Goal: Use online tool/utility: Utilize a website feature to perform a specific function

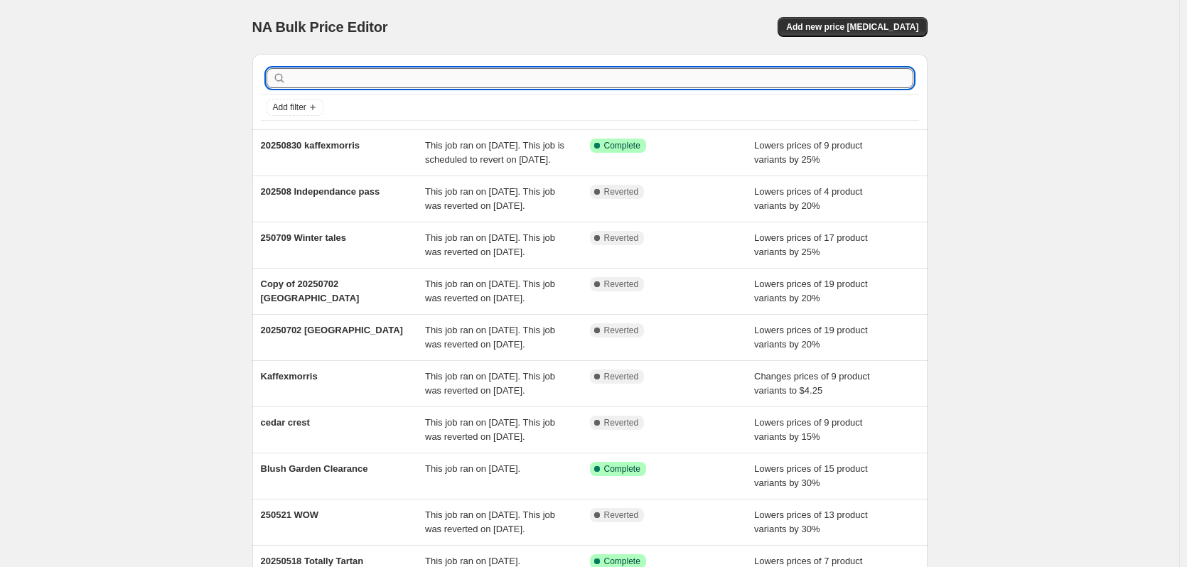
click at [370, 77] on input "text" at bounding box center [601, 78] width 624 height 20
type input "[PERSON_NAME]"
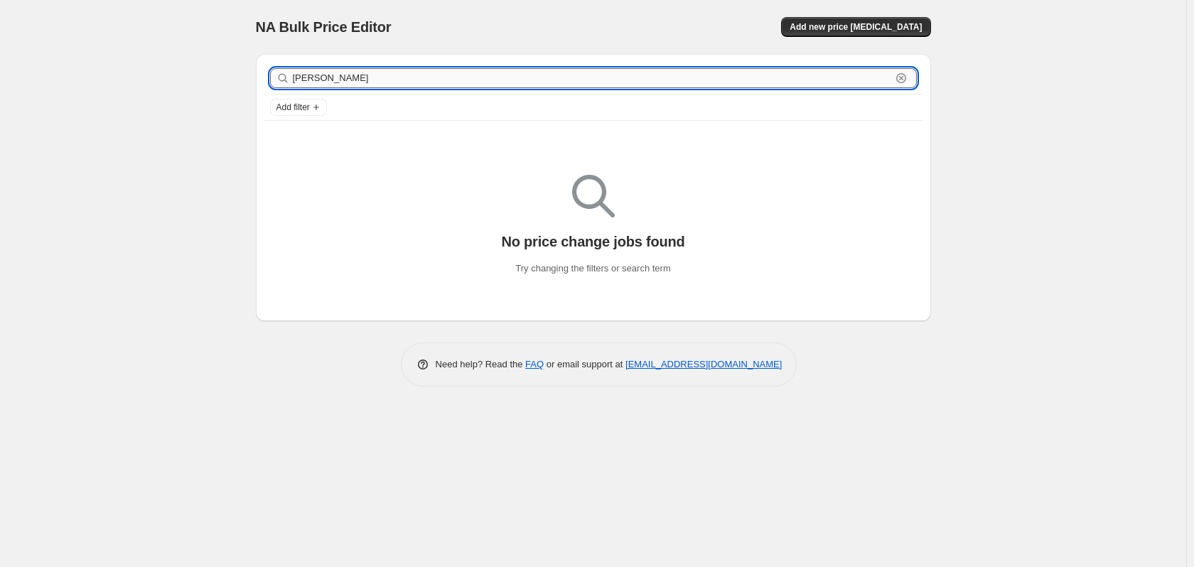
click at [346, 76] on input "[PERSON_NAME]" at bounding box center [592, 78] width 598 height 20
drag, startPoint x: 328, startPoint y: 76, endPoint x: 522, endPoint y: 77, distance: 194.7
click at [310, 80] on input "[PERSON_NAME]" at bounding box center [592, 78] width 598 height 20
click at [879, 15] on div "NA Bulk Price Editor. This page is ready NA Bulk Price Editor Add new price [ME…" at bounding box center [593, 27] width 675 height 54
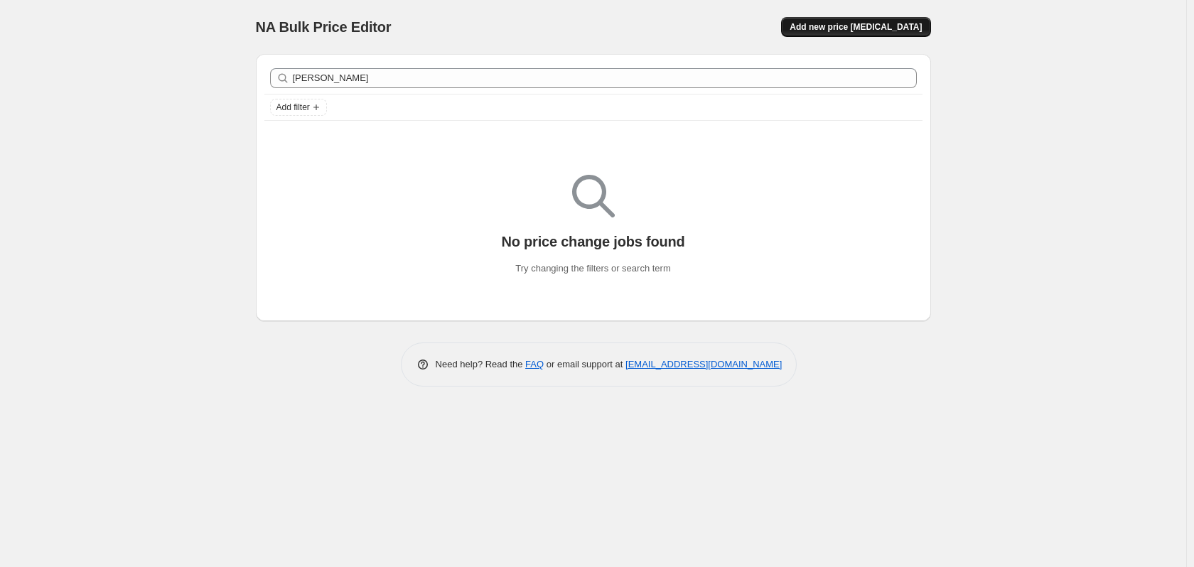
click at [878, 29] on span "Add new price [MEDICAL_DATA]" at bounding box center [855, 26] width 132 height 11
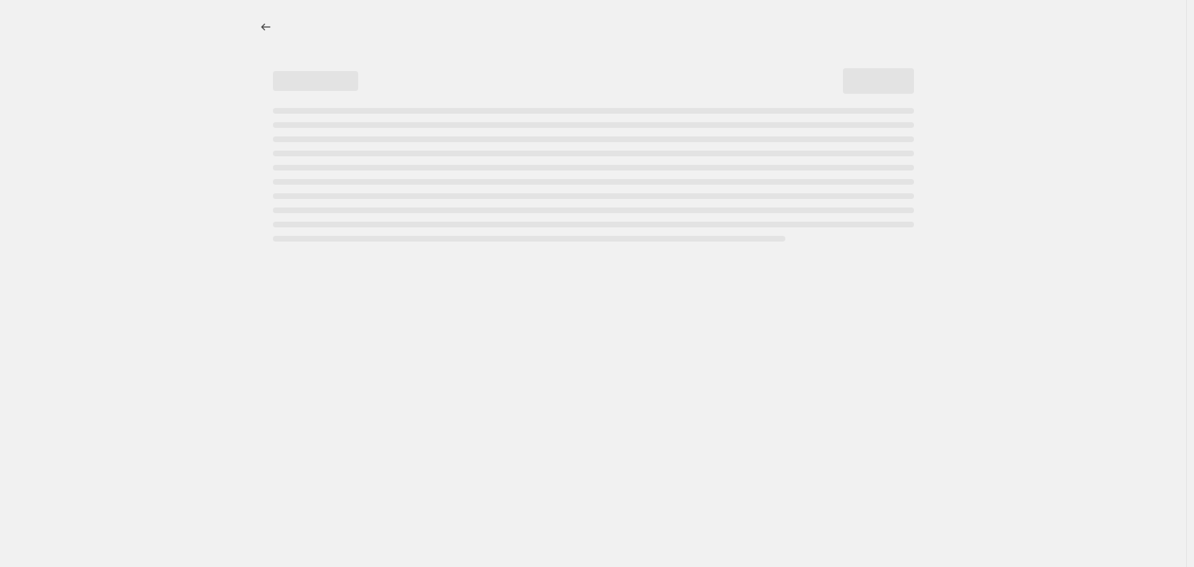
select select "percentage"
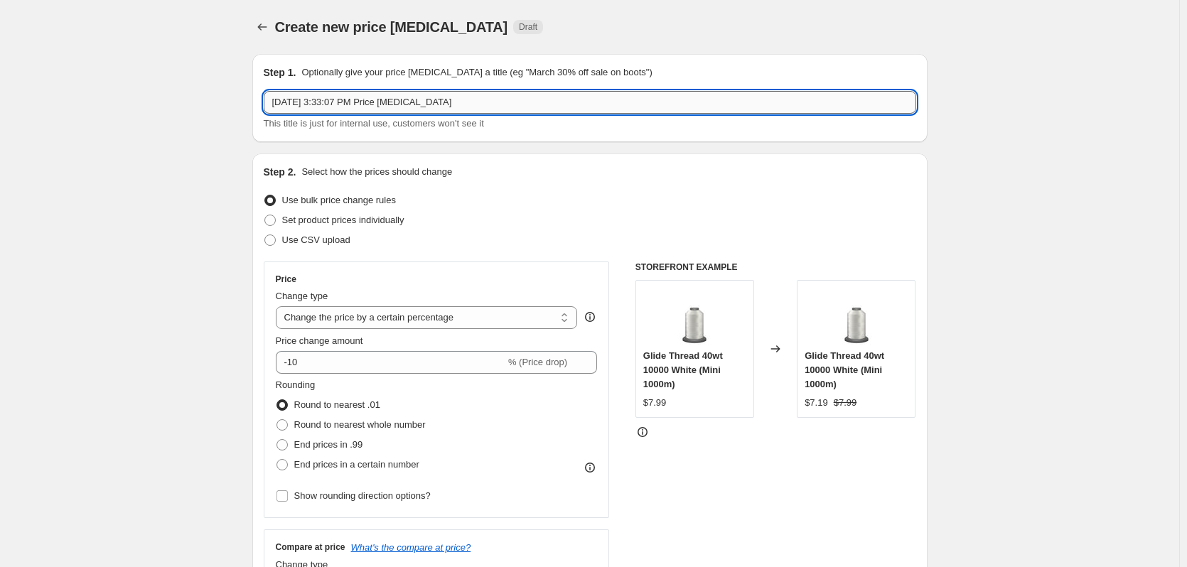
click at [460, 106] on input "[DATE] 3:33:07 PM Price [MEDICAL_DATA]" at bounding box center [590, 102] width 652 height 23
click at [269, 33] on icon "Price change jobs" at bounding box center [262, 27] width 14 height 14
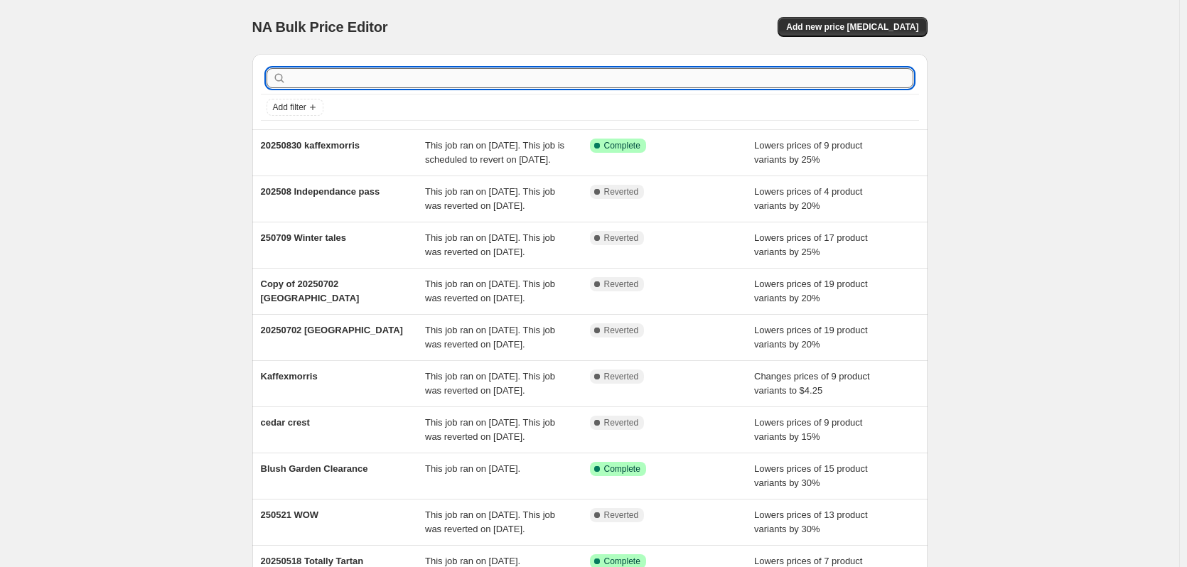
click at [396, 79] on input "text" at bounding box center [601, 78] width 624 height 20
type input "lanai"
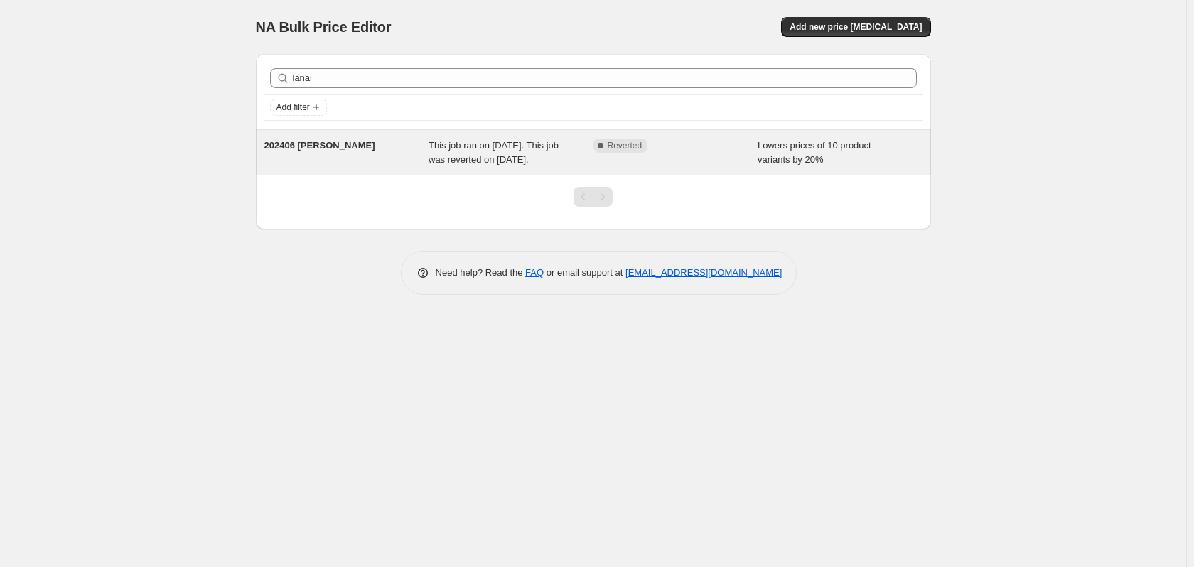
click at [331, 146] on span "202406 [PERSON_NAME]" at bounding box center [319, 145] width 111 height 11
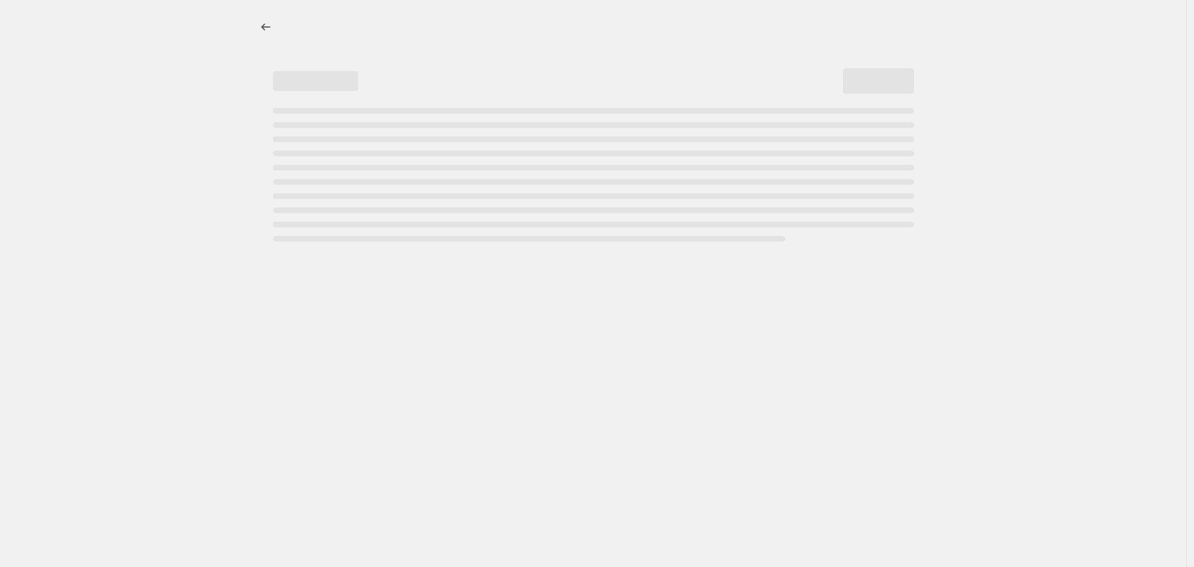
select select "percentage"
select select "pp"
select select "collection"
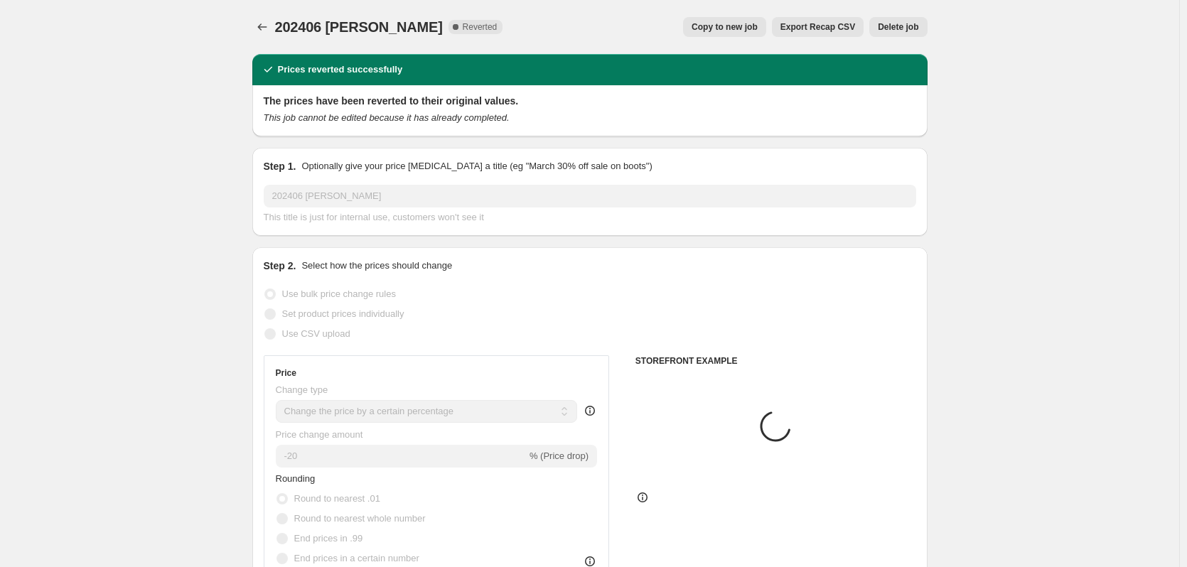
click at [757, 26] on span "Copy to new job" at bounding box center [724, 26] width 66 height 11
select select "percentage"
select select "pp"
select select "collection"
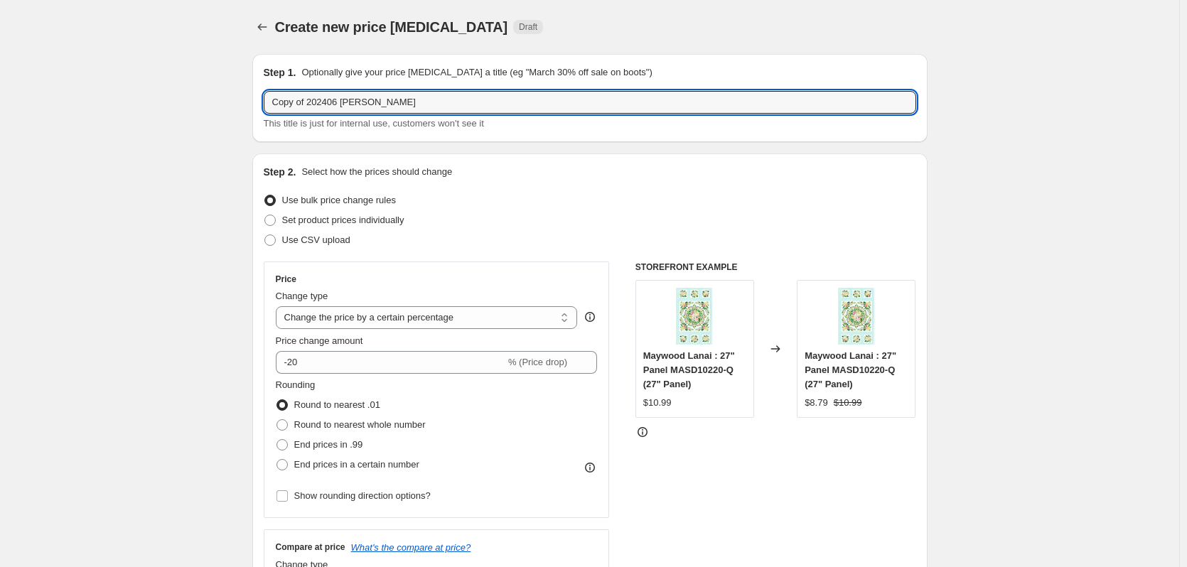
drag, startPoint x: 338, startPoint y: 109, endPoint x: 202, endPoint y: 92, distance: 137.5
type input "20250907 [PERSON_NAME]"
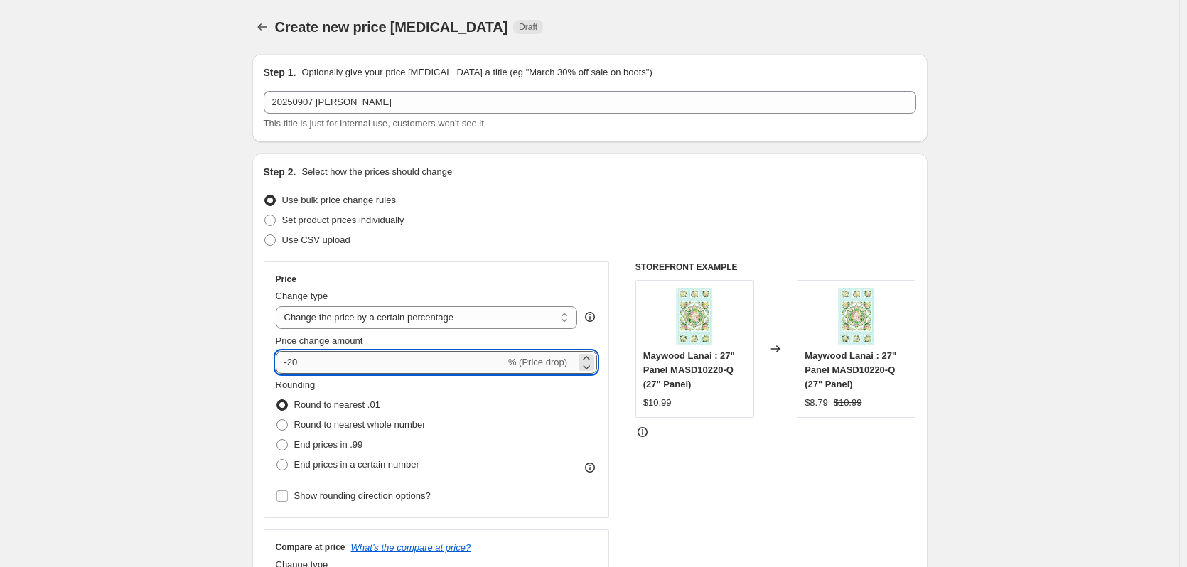
click at [301, 360] on input "-20" at bounding box center [391, 362] width 230 height 23
click at [296, 360] on input "-20" at bounding box center [391, 362] width 230 height 23
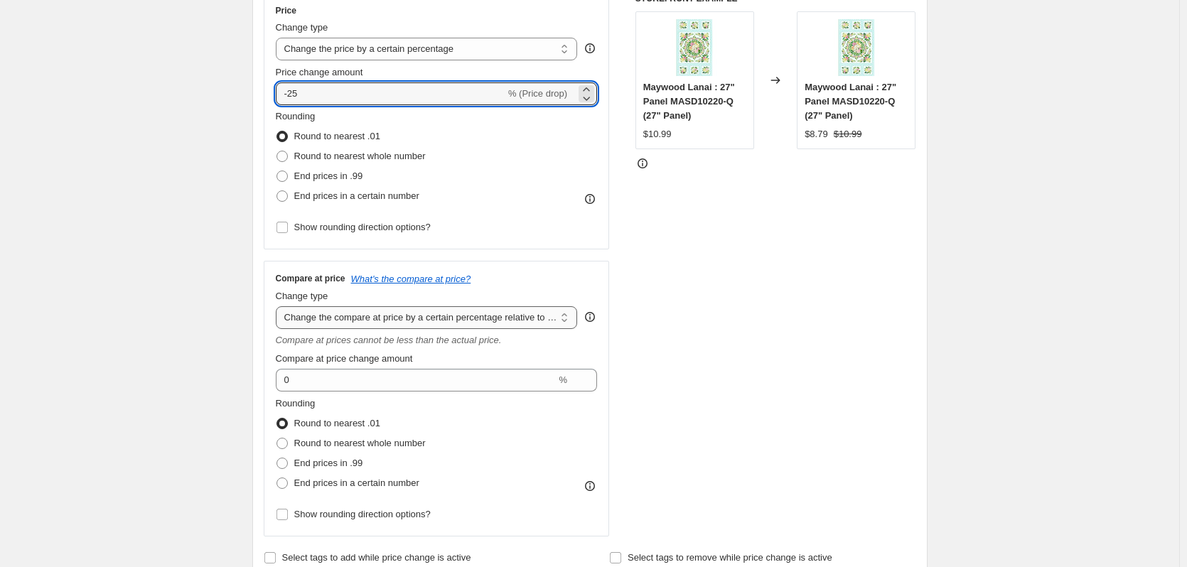
scroll to position [284, 0]
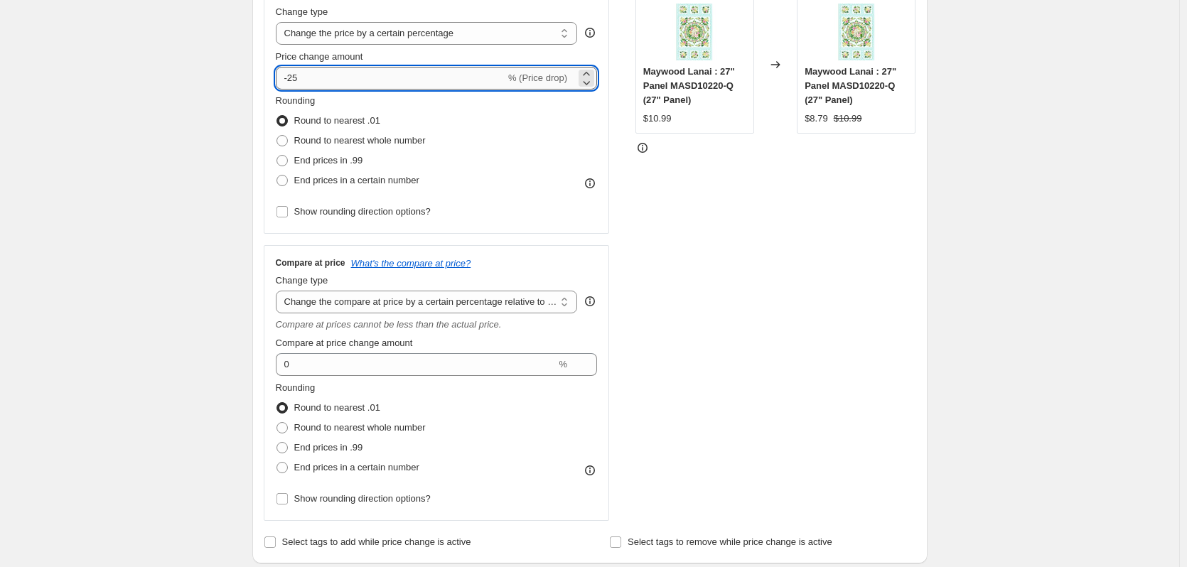
click at [302, 77] on input "-25" at bounding box center [391, 78] width 230 height 23
type input "-20"
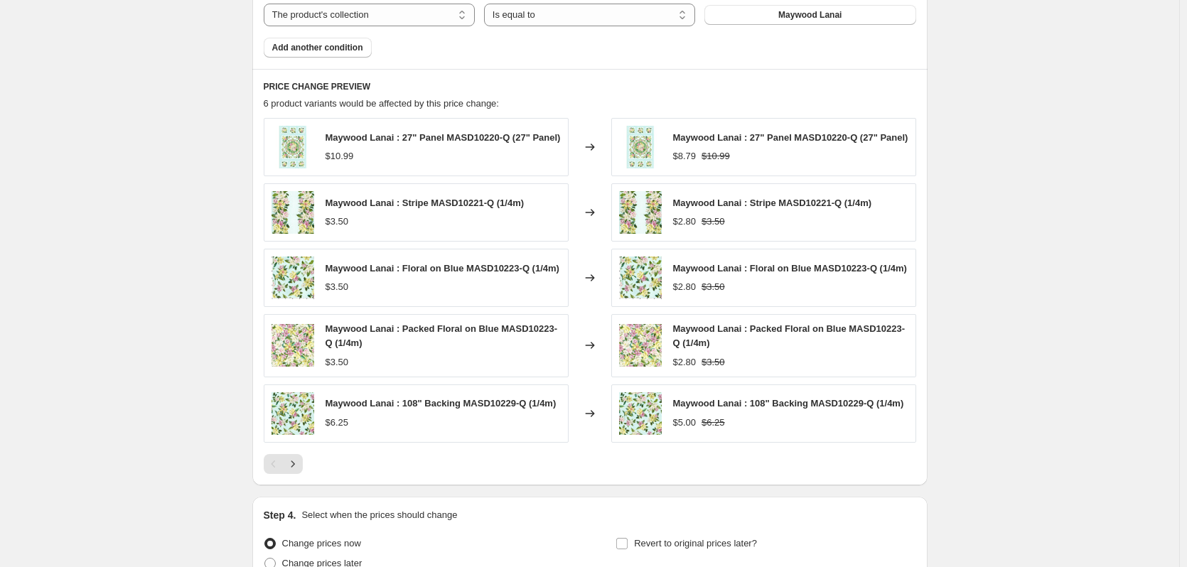
scroll to position [1208, 0]
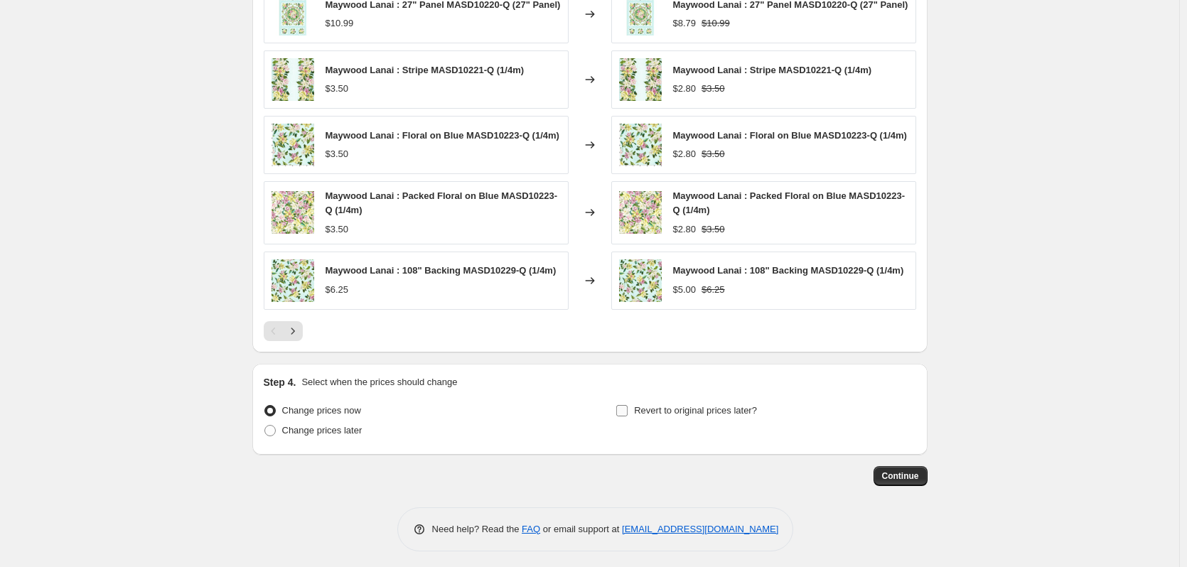
click at [627, 416] on input "Revert to original prices later?" at bounding box center [621, 410] width 11 height 11
checkbox input "true"
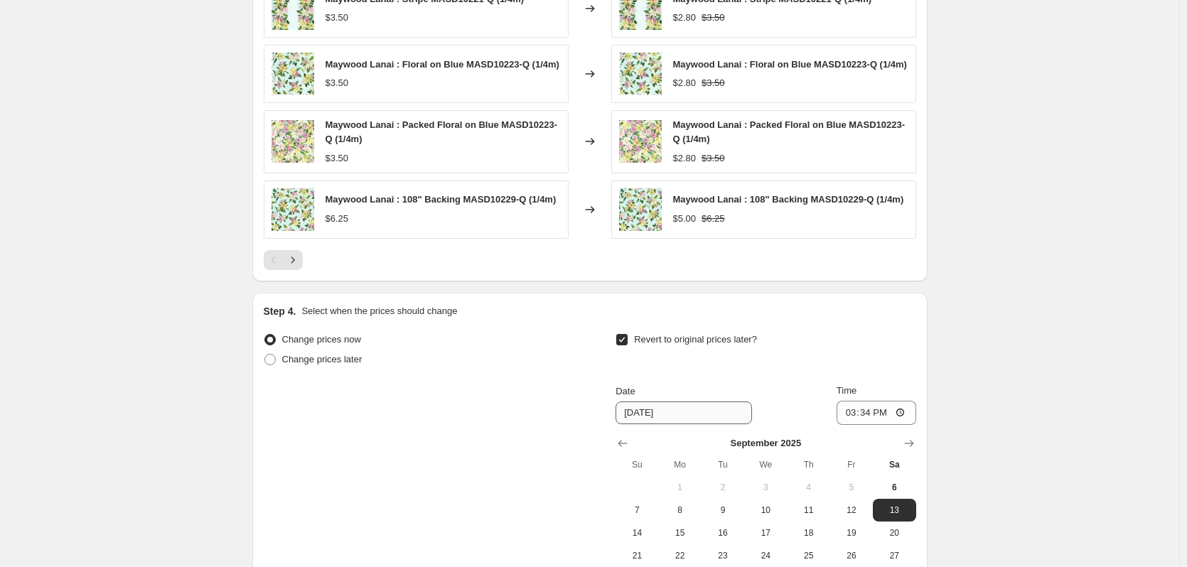
scroll to position [1421, 0]
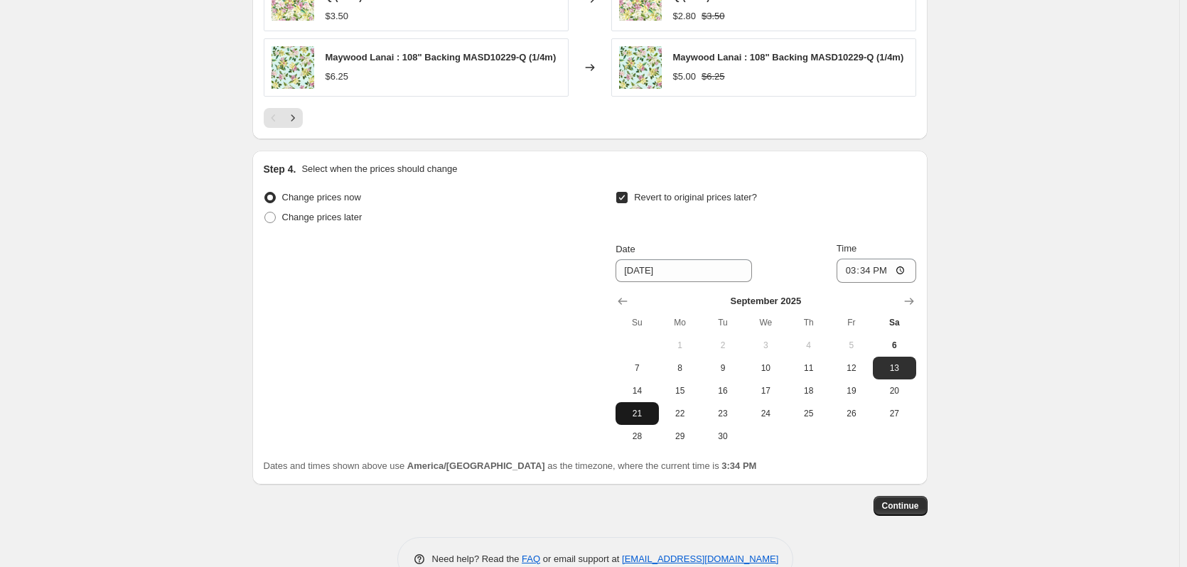
click at [646, 419] on span "21" at bounding box center [636, 413] width 31 height 11
type input "[DATE]"
click at [905, 512] on span "Continue" at bounding box center [900, 505] width 37 height 11
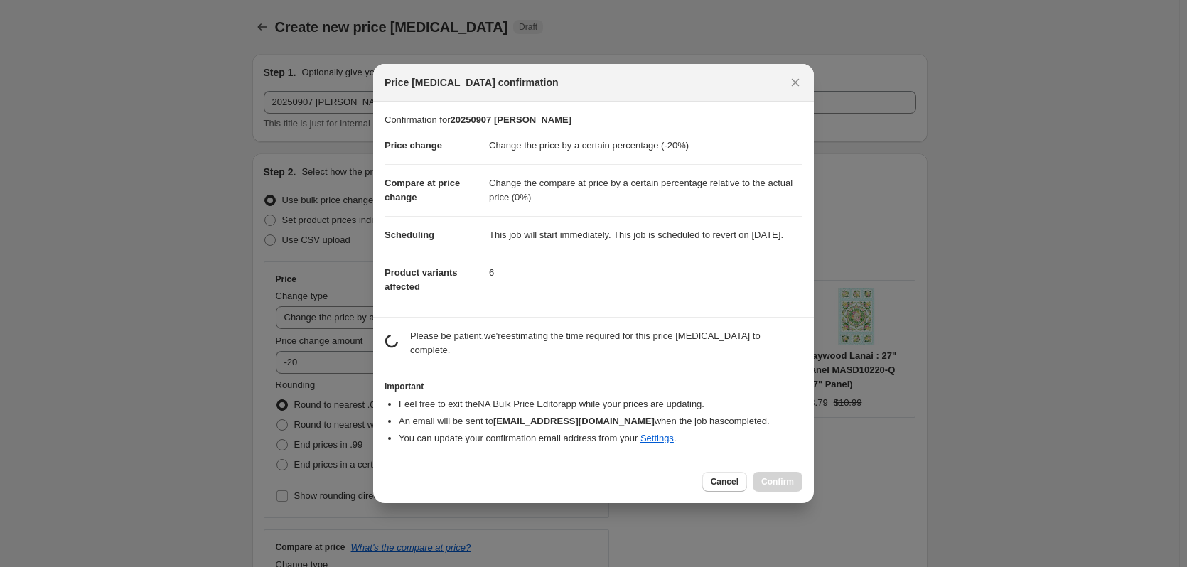
scroll to position [0, 0]
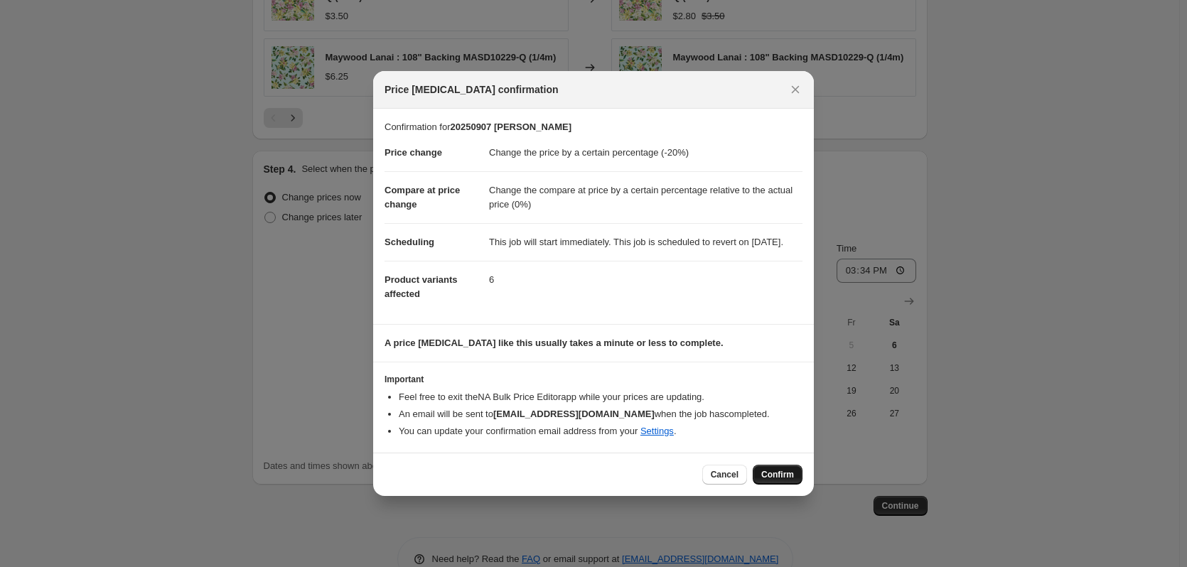
click at [777, 480] on span "Confirm" at bounding box center [777, 474] width 33 height 11
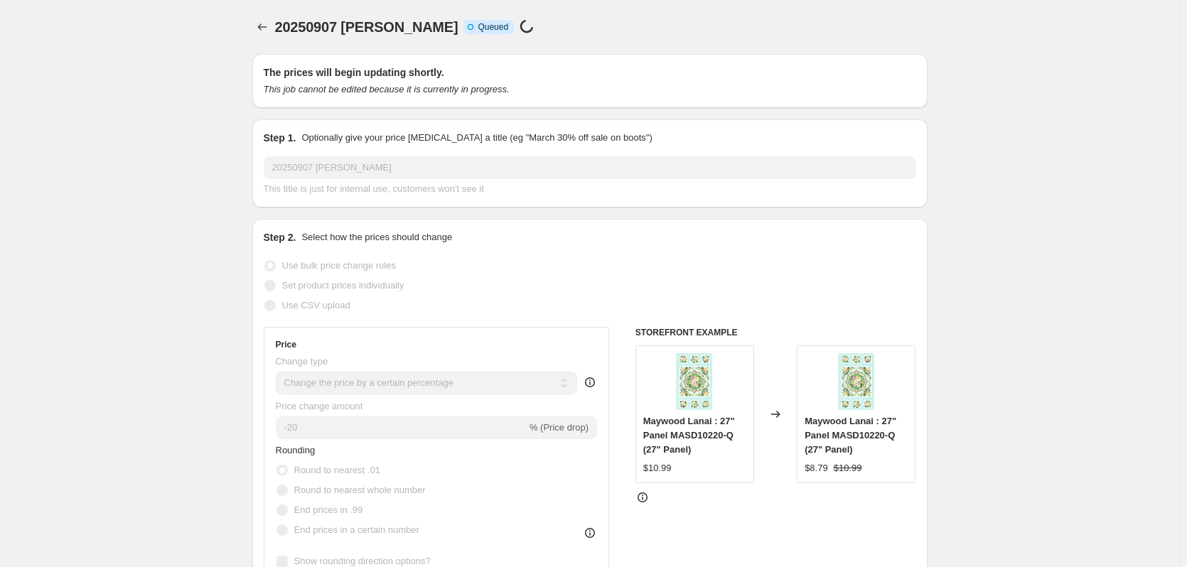
scroll to position [1421, 0]
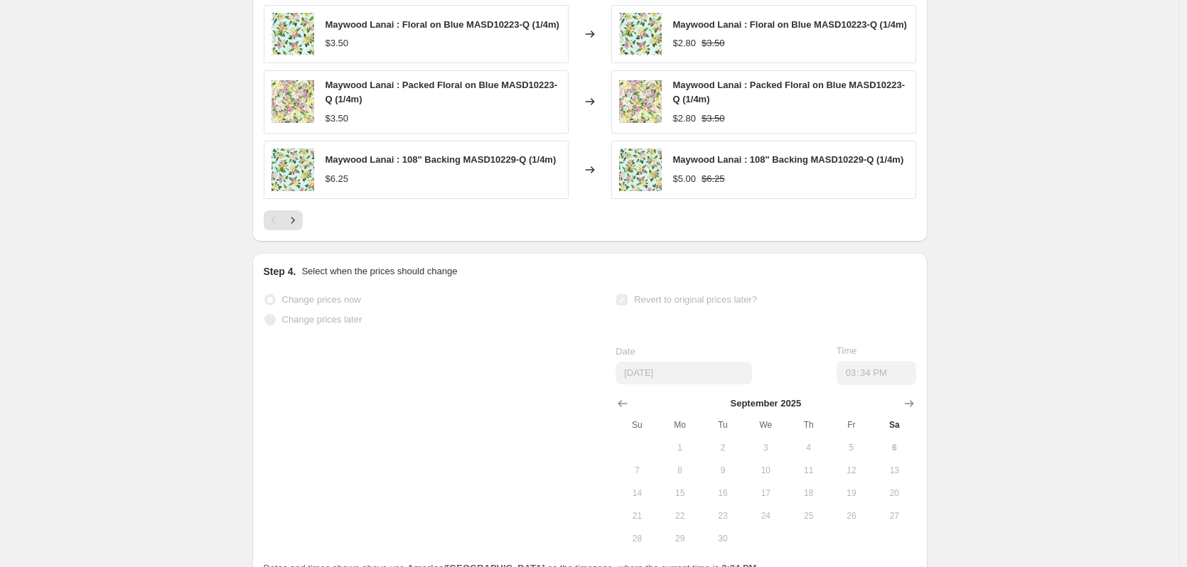
select select "percentage"
select select "pp"
select select "collection"
